Goal: Book appointment/travel/reservation

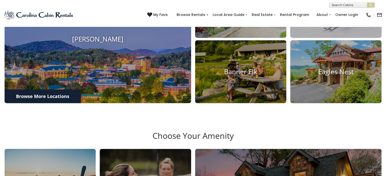
scroll to position [247, 0]
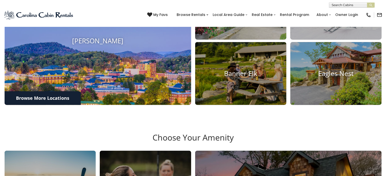
click at [156, 70] on img at bounding box center [97, 40] width 205 height 141
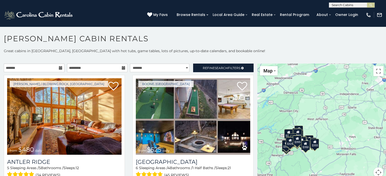
drag, startPoint x: 342, startPoint y: 134, endPoint x: 299, endPoint y: 157, distance: 48.4
click at [299, 157] on div "$480 $525 $930 $635 $675 $315 $355 $349 $299 $355 $565 $380 $400 $451 $345 $375…" at bounding box center [321, 124] width 129 height 120
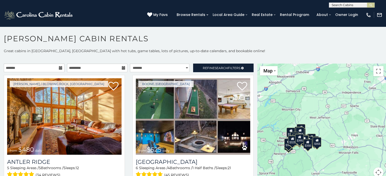
click at [316, 127] on div "$480 $525 $930 $635 $675 $315 $355 $349 $299 $355 $565 $380 $400 $451 $345 $375…" at bounding box center [321, 124] width 129 height 120
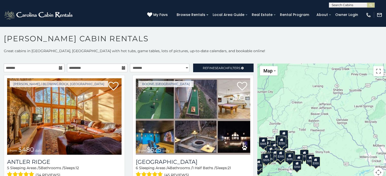
click at [306, 136] on div "$480 $525 $930 $635 $675 $315 $355 $349 $299 $355 $565 $380 $400 $451 $345 $375…" at bounding box center [321, 124] width 129 height 120
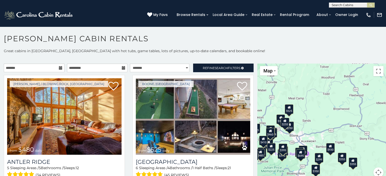
drag, startPoint x: 284, startPoint y: 150, endPoint x: 314, endPoint y: 119, distance: 42.5
click at [314, 119] on div "$480 $525 $930 $635 $675 $315 $355 $349 $299 $355 $565 $380 $400 $451 $345 $375…" at bounding box center [321, 124] width 129 height 120
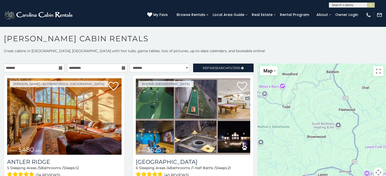
drag, startPoint x: 324, startPoint y: 118, endPoint x: 272, endPoint y: 157, distance: 64.7
click at [272, 157] on div "$480 $525 $930 $635 $675 $315 $355 $349 $299 $355 $565 $380 $400 $451 $345 $375…" at bounding box center [321, 124] width 129 height 120
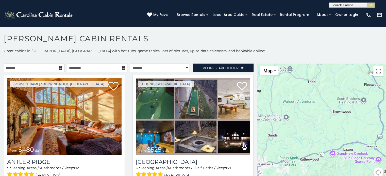
drag, startPoint x: 344, startPoint y: 144, endPoint x: 371, endPoint y: 119, distance: 36.2
click at [371, 119] on div "$480 $525 $930 $635 $675 $315 $355 $349 $299 $355 $565 $380 $400 $451 $345 $375…" at bounding box center [321, 124] width 129 height 120
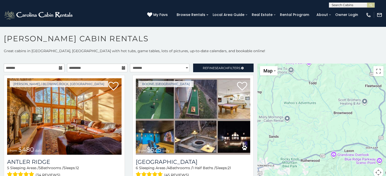
click at [330, 126] on div "$480 $525 $930 $635 $675 $315 $355 $349 $299 $355 $565 $380 $400 $451 $345 $375…" at bounding box center [321, 124] width 129 height 120
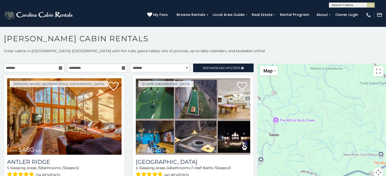
drag, startPoint x: 287, startPoint y: 137, endPoint x: 351, endPoint y: 125, distance: 65.2
click at [351, 125] on div "$480 $525 $930 $635 $675 $315 $355 $349 $299 $355 $565 $380 $400 $451 $345 $375…" at bounding box center [321, 124] width 129 height 120
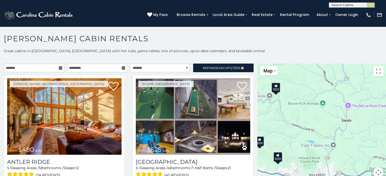
drag, startPoint x: 321, startPoint y: 137, endPoint x: 389, endPoint y: 113, distance: 72.2
click at [385, 113] on html "**********" at bounding box center [193, 89] width 386 height 179
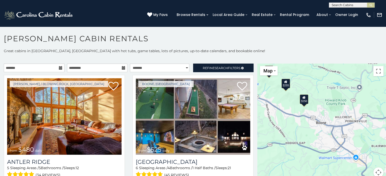
drag, startPoint x: 324, startPoint y: 153, endPoint x: 350, endPoint y: 94, distance: 64.4
click at [350, 94] on div "$480 $525 $930 $635 $675 $315 $355 $349 $299 $355 $565 $380 $400 $451 $345 $375…" at bounding box center [321, 124] width 129 height 120
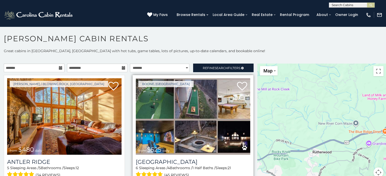
drag, startPoint x: 365, startPoint y: 105, endPoint x: 230, endPoint y: 145, distance: 140.9
click at [230, 64] on main "**********" at bounding box center [193, 64] width 386 height 0
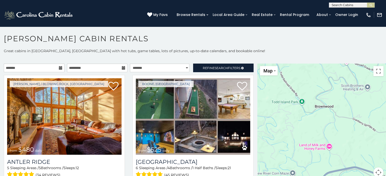
drag, startPoint x: 328, startPoint y: 105, endPoint x: 277, endPoint y: 164, distance: 77.6
click at [277, 164] on div "$480 $525 $930 $635 $675 $315 $355 $349 $299 $355 $565 $380 $400 $451 $345 $375…" at bounding box center [321, 124] width 129 height 120
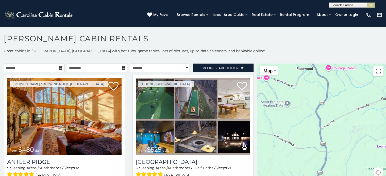
drag, startPoint x: 338, startPoint y: 136, endPoint x: 255, endPoint y: 149, distance: 83.9
click at [257, 149] on div "$480 $525 $930 $635 $675 $315 $355 $349 $299 $355 $565 $380 $400 $451 $345 $375…" at bounding box center [321, 124] width 129 height 120
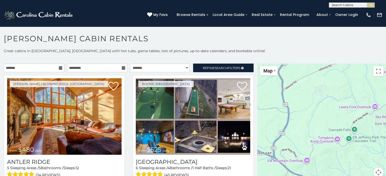
drag, startPoint x: 297, startPoint y: 120, endPoint x: 259, endPoint y: 79, distance: 55.8
click at [259, 79] on div "$480 $525 $930 $635 $675 $315 $355 $349 $299 $355 $565 $380 $400 $451 $345 $375…" at bounding box center [321, 124] width 129 height 120
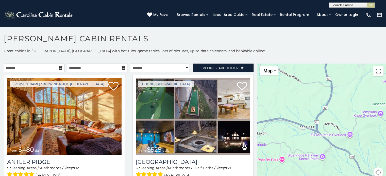
drag, startPoint x: 301, startPoint y: 107, endPoint x: 349, endPoint y: 87, distance: 52.2
click at [349, 87] on div "$480 $525 $930 $635 $675 $315 $355 $349 $299 $355 $565 $380 $400 $451 $345 $375…" at bounding box center [321, 124] width 129 height 120
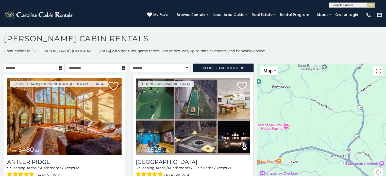
drag, startPoint x: 292, startPoint y: 97, endPoint x: 326, endPoint y: 128, distance: 46.1
click at [326, 128] on div "$480 $525 $930 $635 $675 $315 $355 $349 $299 $355 $565 $380 $400 $451 $345 $375…" at bounding box center [321, 124] width 129 height 120
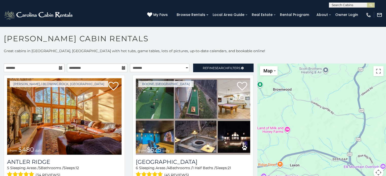
click at [311, 116] on div "$480 $525 $930 $635 $675 $315 $355 $349 $299 $355 $565 $380 $400 $451 $345 $375…" at bounding box center [321, 124] width 129 height 120
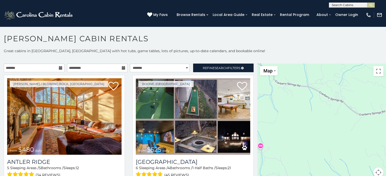
click at [326, 114] on div "$480 $525 $930 $635 $675 $315 $355 $349 $299 $355 $565 $380 $400 $451 $345 $375…" at bounding box center [321, 124] width 129 height 120
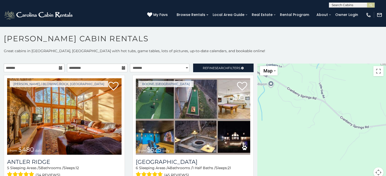
drag, startPoint x: 316, startPoint y: 126, endPoint x: 277, endPoint y: 141, distance: 41.4
click at [277, 141] on div "$480 $525 $930 $635 $675 $315 $355 $349 $299 $355 $565 $380 $400 $451 $345 $375…" at bounding box center [321, 124] width 129 height 120
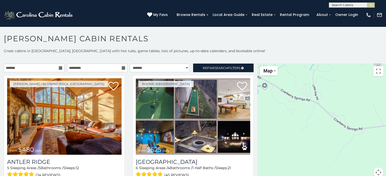
scroll to position [3, 0]
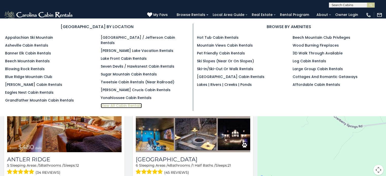
click at [112, 103] on link "View All Cabin Rentals" at bounding box center [121, 105] width 41 height 5
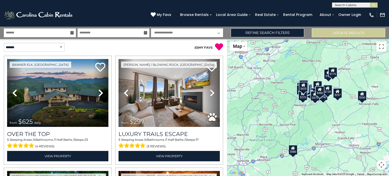
click at [340, 104] on div "$625 $297 $175 $165 $300 $580 $290 $424 $395 $270 $185 $265 $230 $550 $349 $230…" at bounding box center [308, 107] width 162 height 137
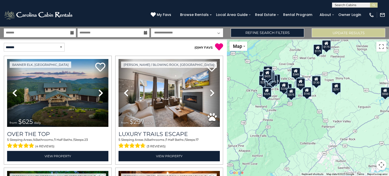
click at [331, 70] on div "$625 $297 $175 $165 $300 $580 $290 $424 $395 $270 $185 $265 $230 $550 $349 $230…" at bounding box center [308, 107] width 162 height 137
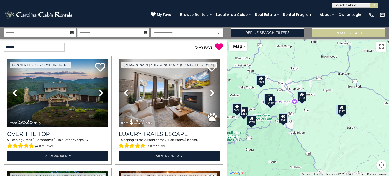
click at [334, 64] on div "$625 $297 $175 $165 $300 $580 $290 $424 $395 $270 $185 $265 $230 $550 $349 $230…" at bounding box center [308, 107] width 162 height 137
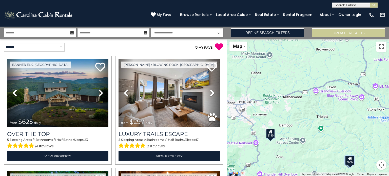
click at [342, 67] on div "$625 $297 $175 $165 $300 $580 $290 $424 $395 $270 $185 $265 $230 $550 $349 $230…" at bounding box center [308, 107] width 162 height 137
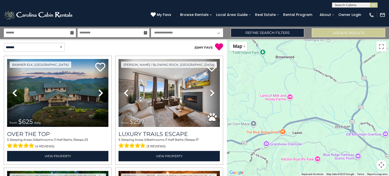
drag, startPoint x: 350, startPoint y: 68, endPoint x: 318, endPoint y: 95, distance: 41.3
click at [318, 95] on div "$625 $297 $175 $165 $300 $580 $290 $424 $395 $270 $185 $265 $230 $550 $349 $230…" at bounding box center [308, 107] width 162 height 137
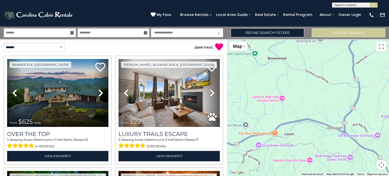
click at [318, 95] on div "$625 $297 $175 $165 $300 $580 $290 $424 $395 $270 $185 $265 $230 $550 $349 $230…" at bounding box center [308, 107] width 162 height 137
